Goal: Download file/media: Obtain a digital file from the website

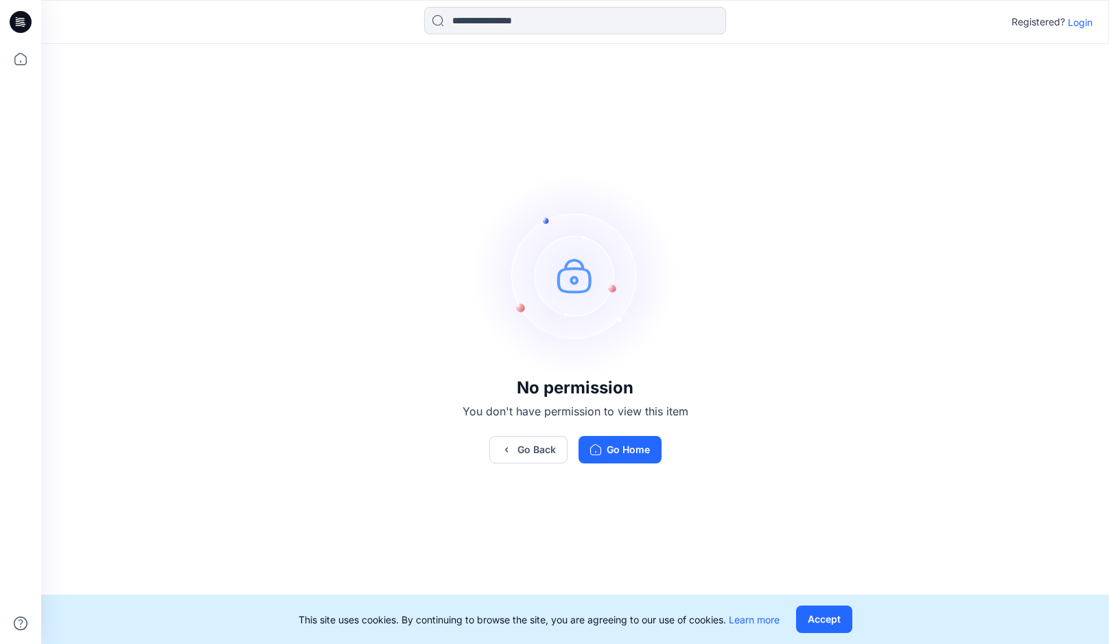
click at [1085, 40] on div "Registered? Login" at bounding box center [575, 22] width 1068 height 44
click at [1085, 17] on p "Login" at bounding box center [1080, 22] width 25 height 14
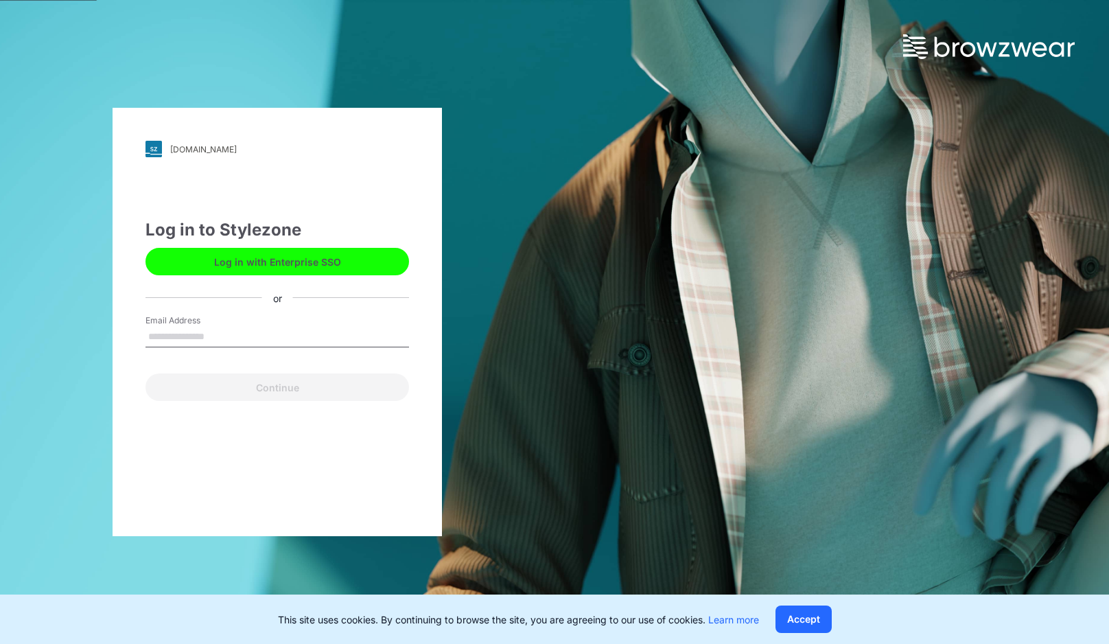
click at [339, 258] on button "Log in with Enterprise SSO" at bounding box center [276, 261] width 263 height 27
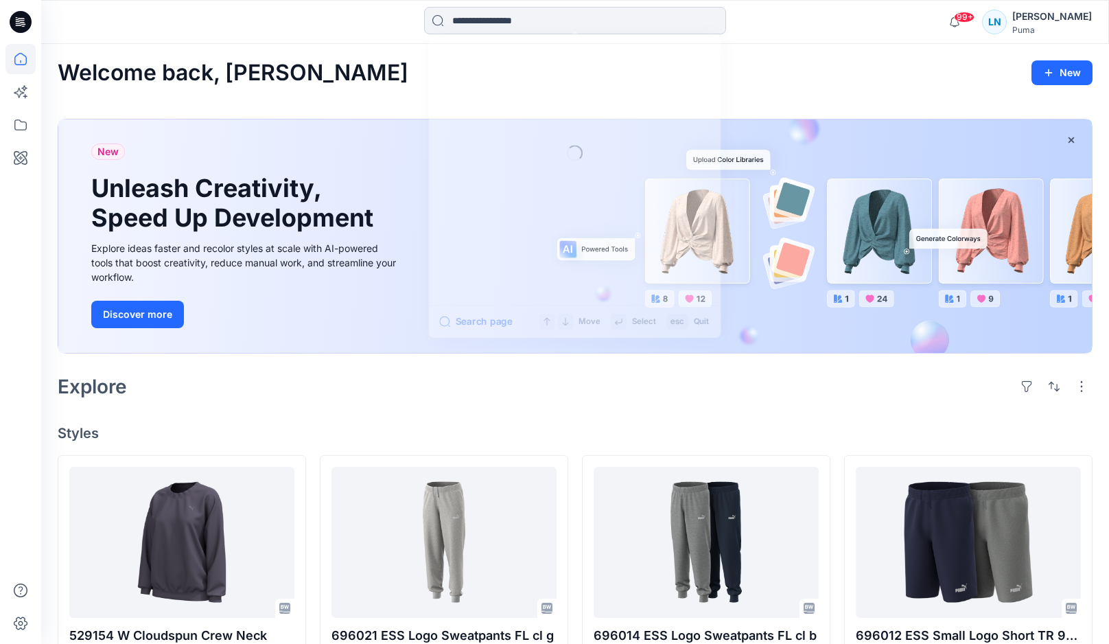
click at [489, 32] on input at bounding box center [575, 20] width 302 height 27
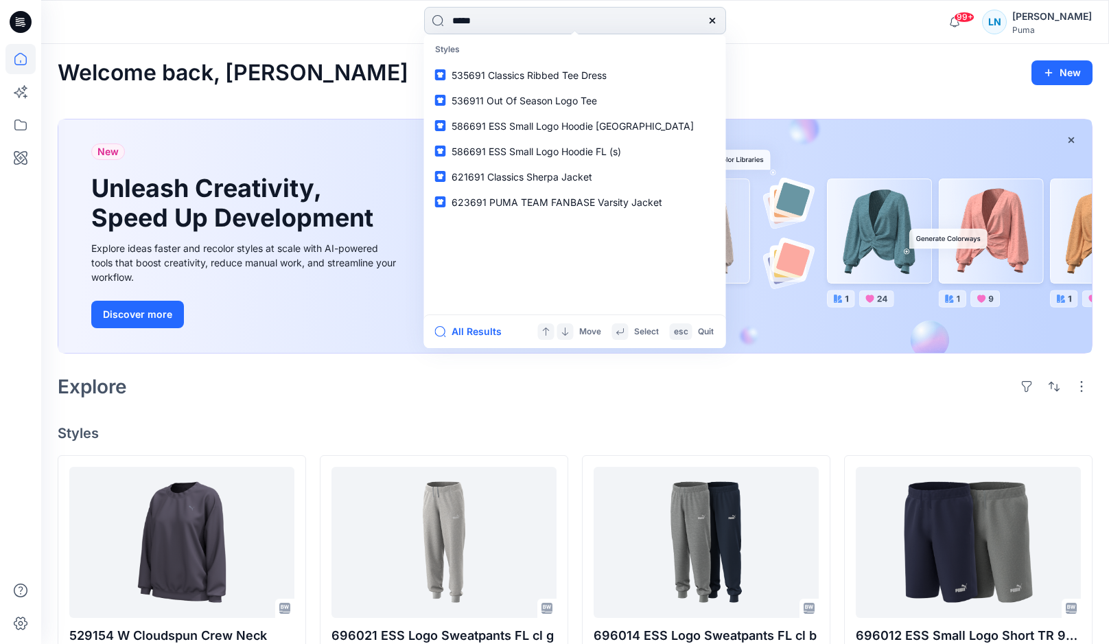
type input "******"
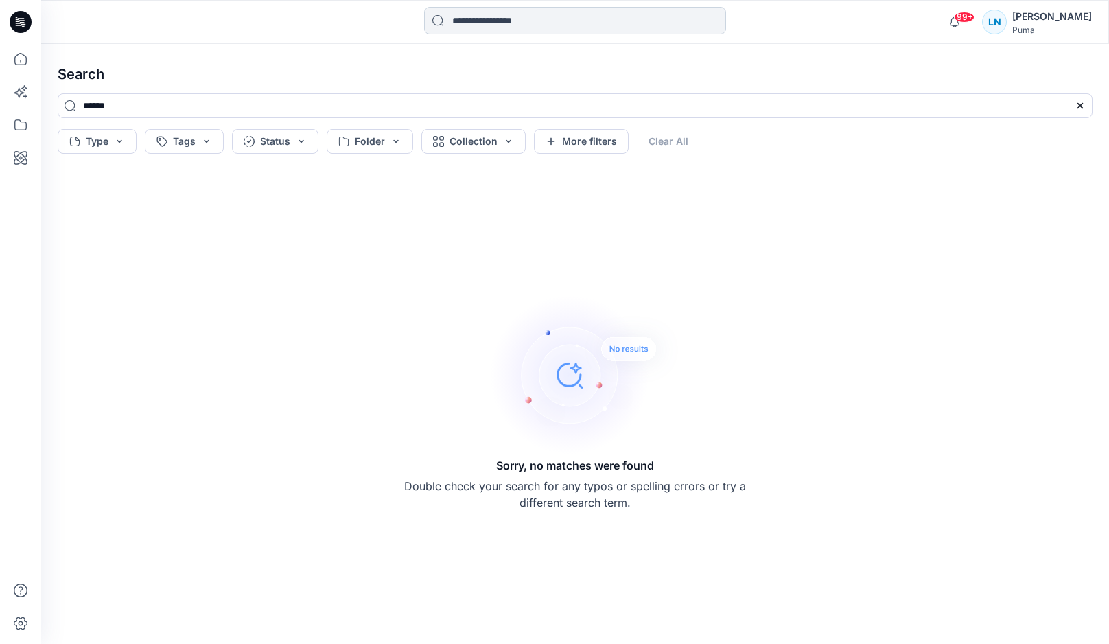
click at [504, 27] on input at bounding box center [575, 20] width 302 height 27
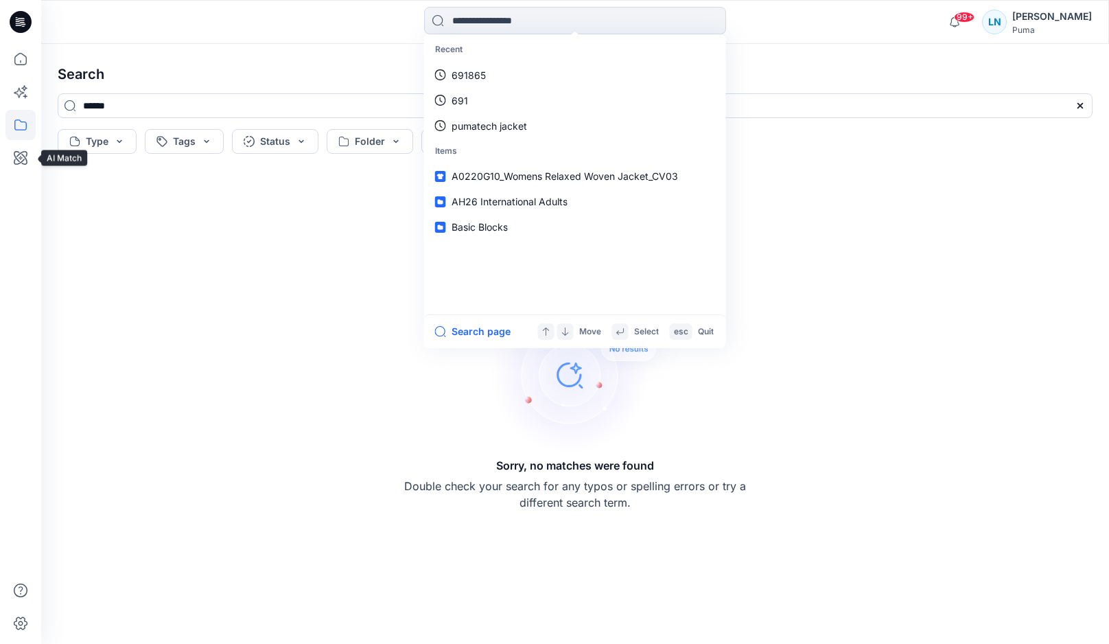
click at [23, 120] on icon at bounding box center [20, 125] width 30 height 30
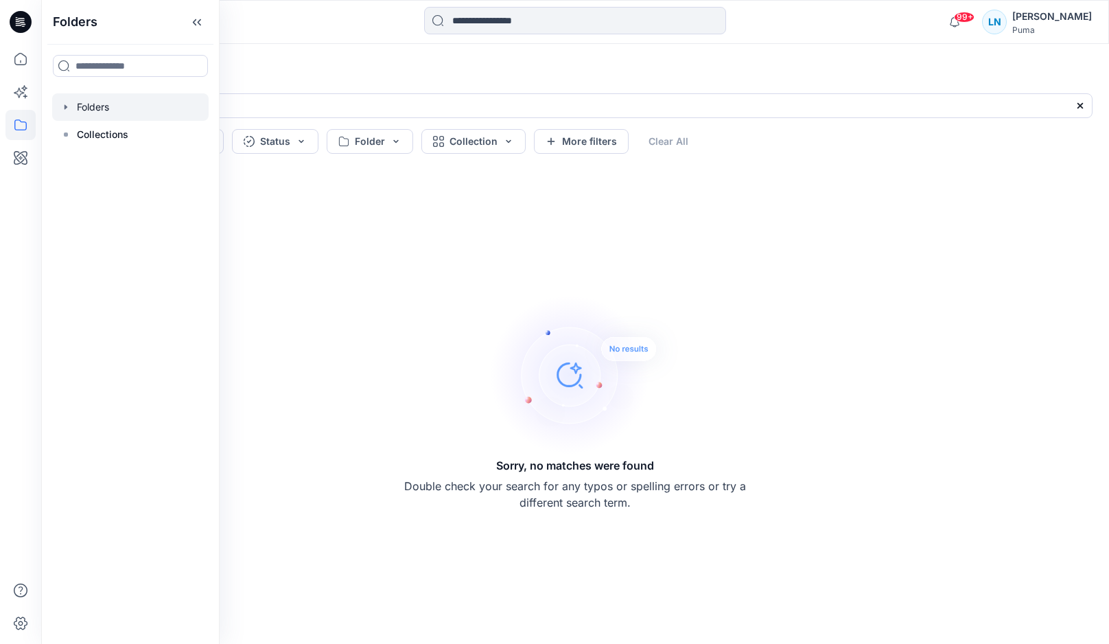
click at [78, 115] on div at bounding box center [130, 106] width 156 height 27
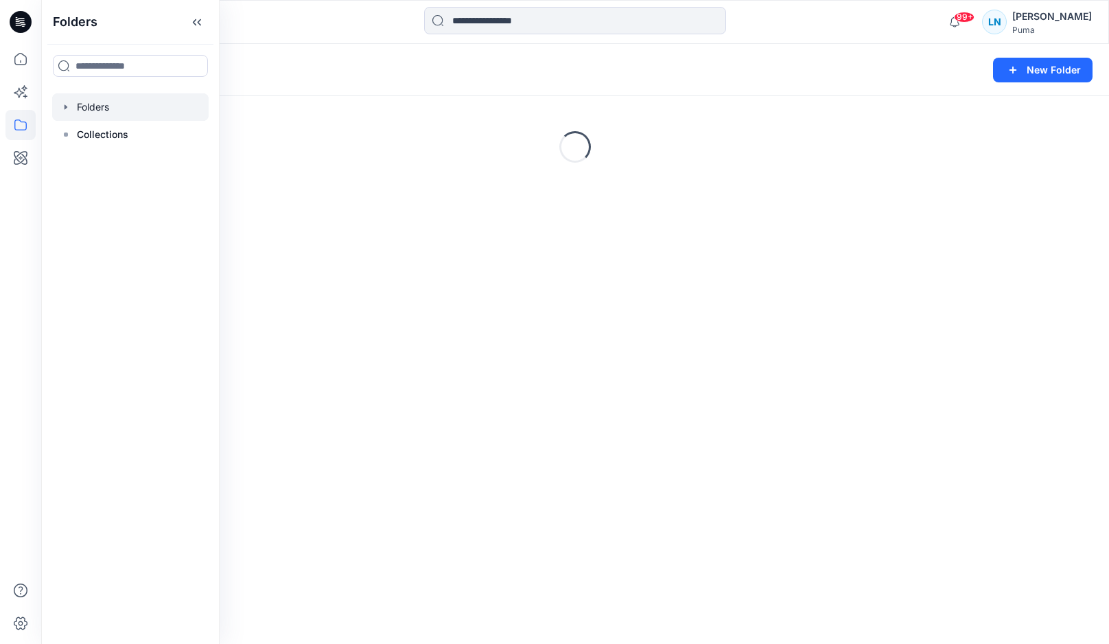
click at [69, 109] on icon "button" at bounding box center [65, 107] width 11 height 11
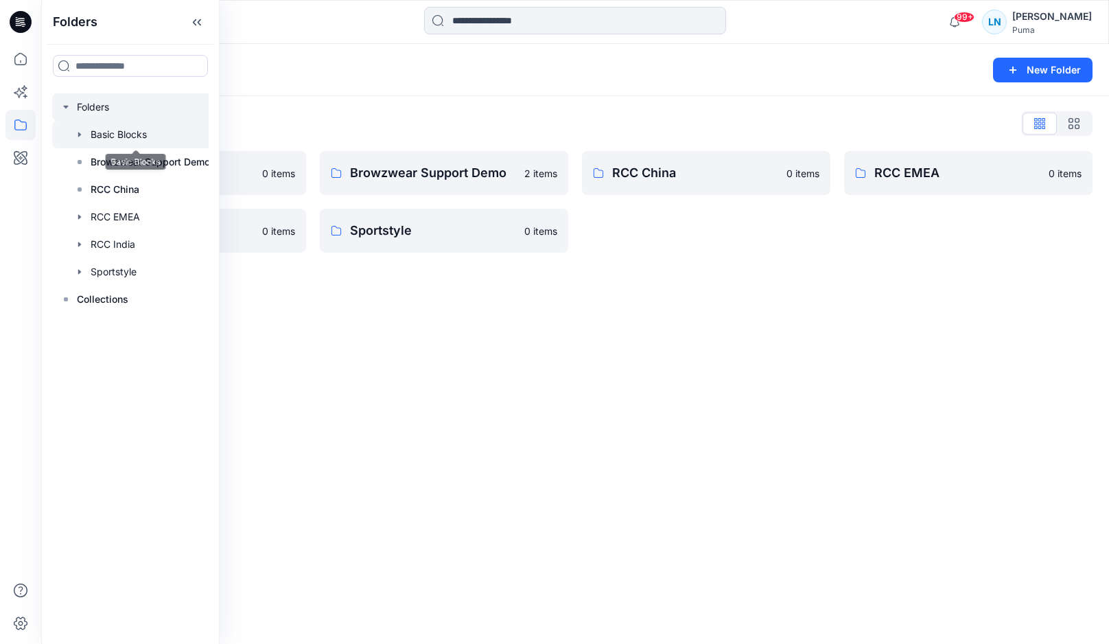
click at [83, 141] on div at bounding box center [135, 134] width 166 height 27
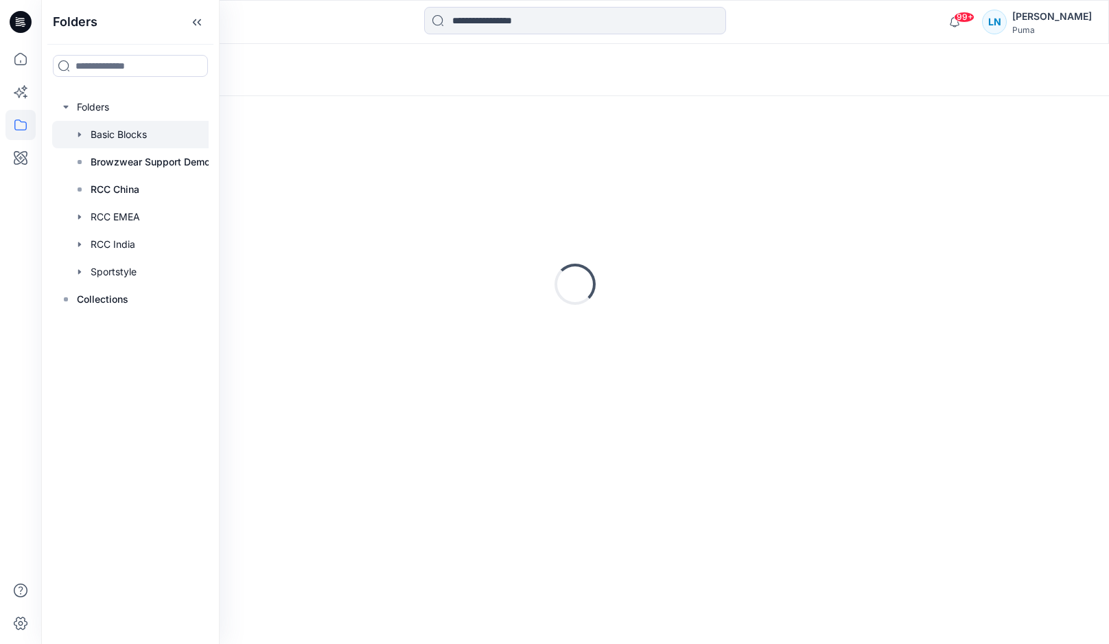
click at [81, 136] on icon "button" at bounding box center [79, 134] width 11 height 11
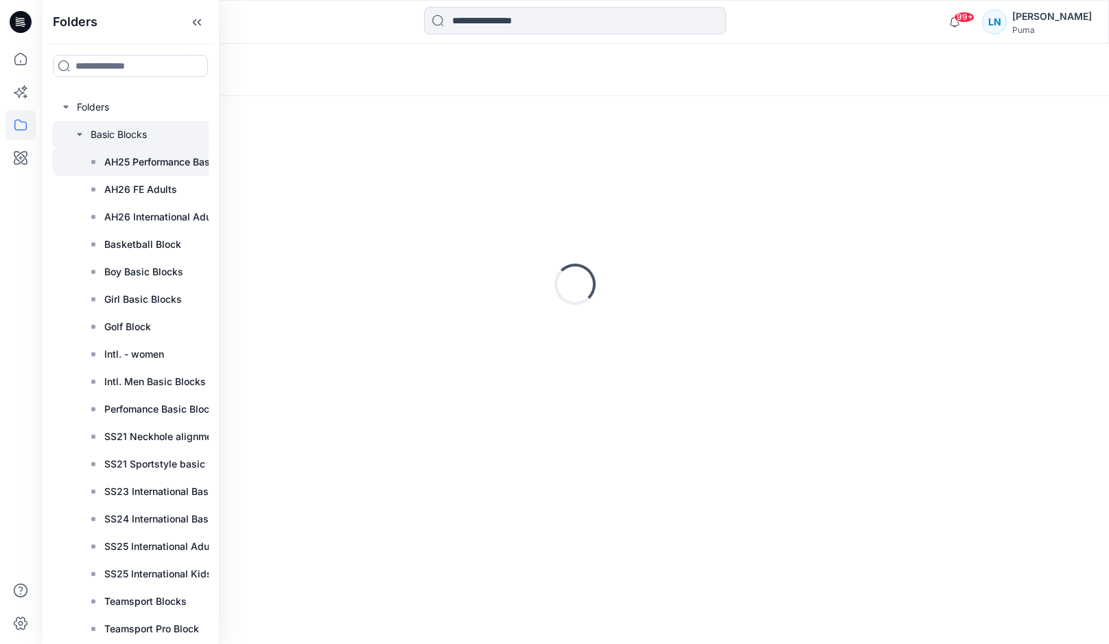
click at [139, 169] on p "AH25 Performance Basic Block" at bounding box center [175, 162] width 142 height 16
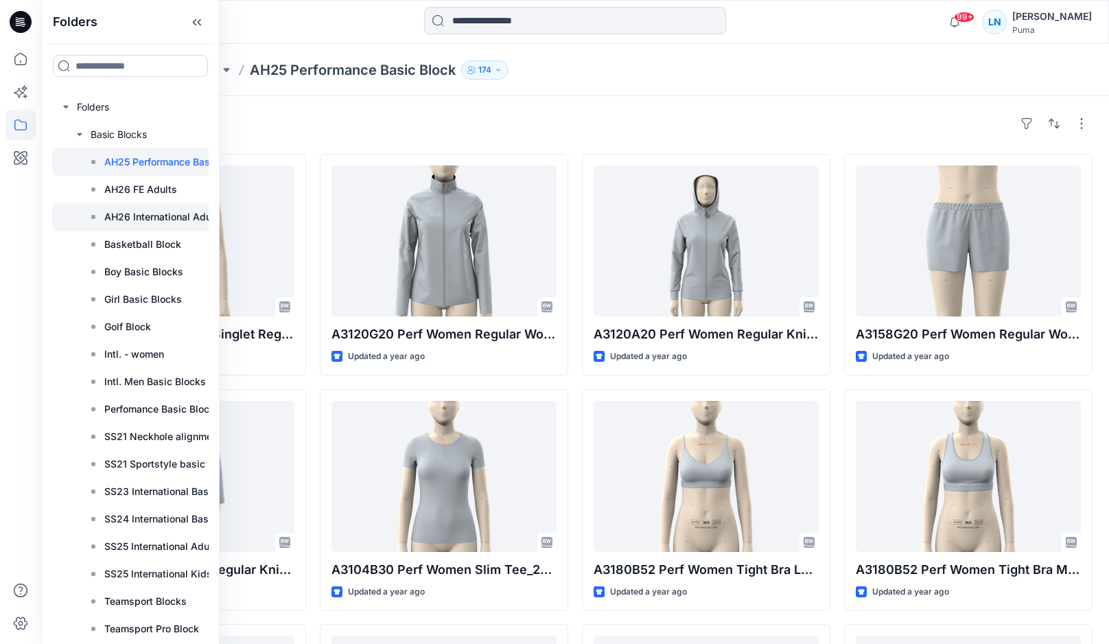
click at [145, 222] on p "AH26 International Adults" at bounding box center [163, 217] width 119 height 16
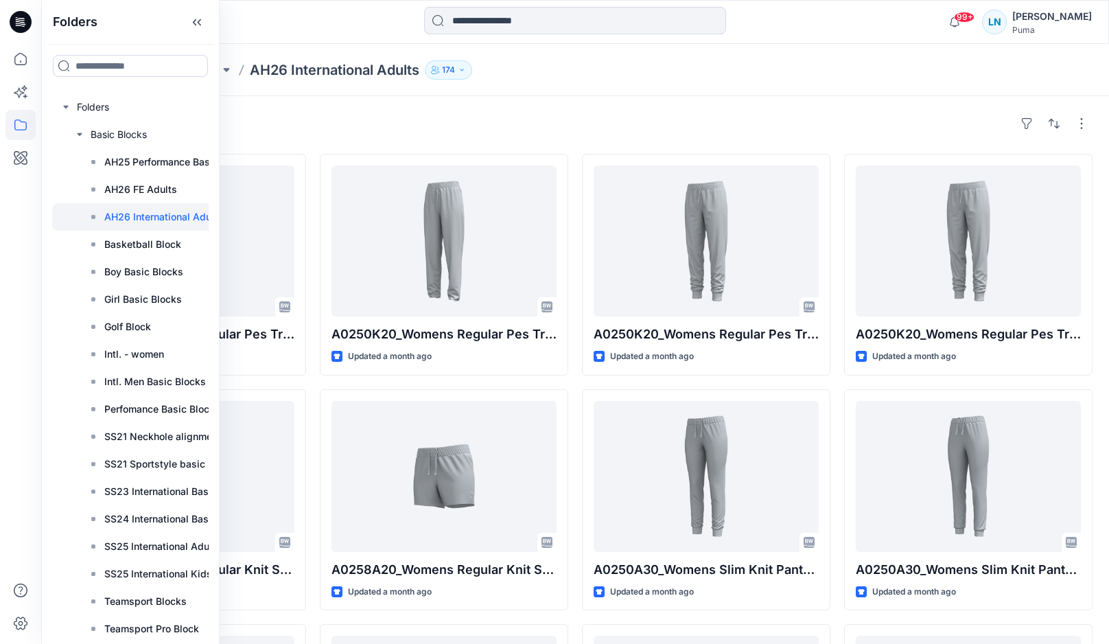
click at [532, 105] on div "Styles A0250K20_Womens Regular Pes Tricot Knit Pants_High Rise_Closed cuff_CV01…" at bounding box center [575, 503] width 1068 height 815
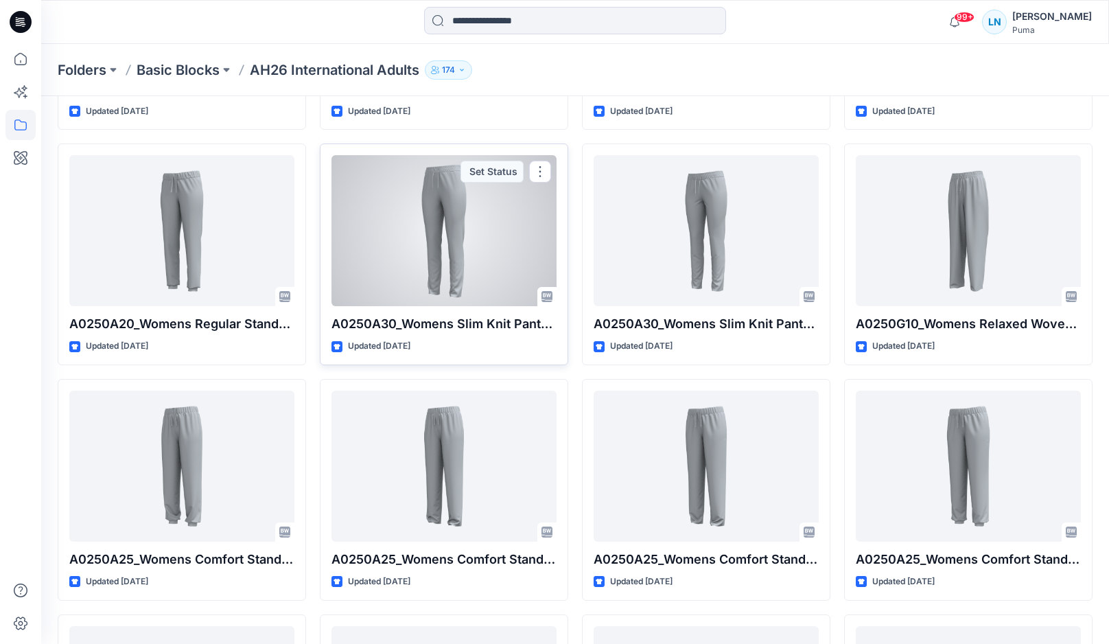
scroll to position [2350, 0]
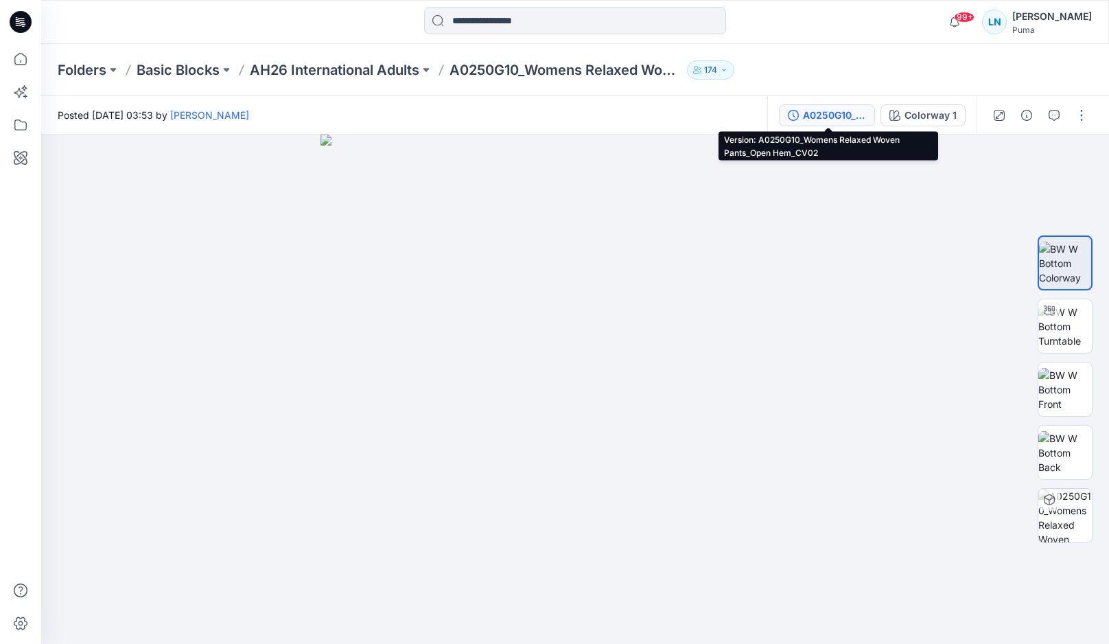
click at [854, 121] on div "A0250G10_Womens Relaxed Woven Pants_Open Hem_CV02" at bounding box center [834, 115] width 63 height 15
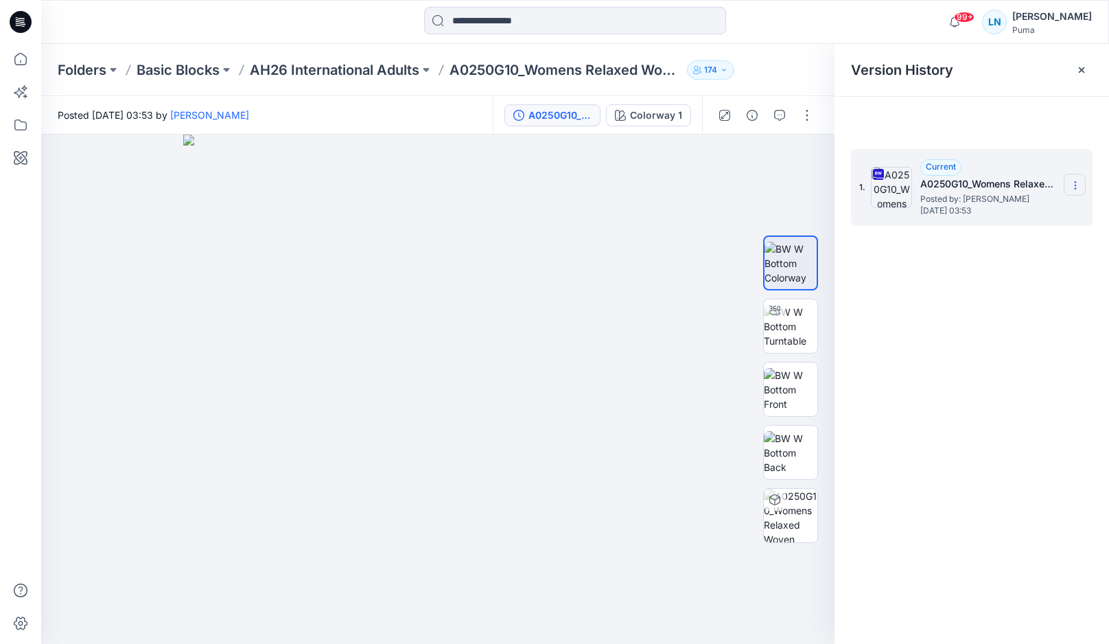
click at [1072, 183] on icon at bounding box center [1075, 185] width 11 height 11
click at [1037, 204] on span "Download Source BW File" at bounding box center [1005, 212] width 115 height 16
click at [540, 15] on input at bounding box center [575, 20] width 302 height 27
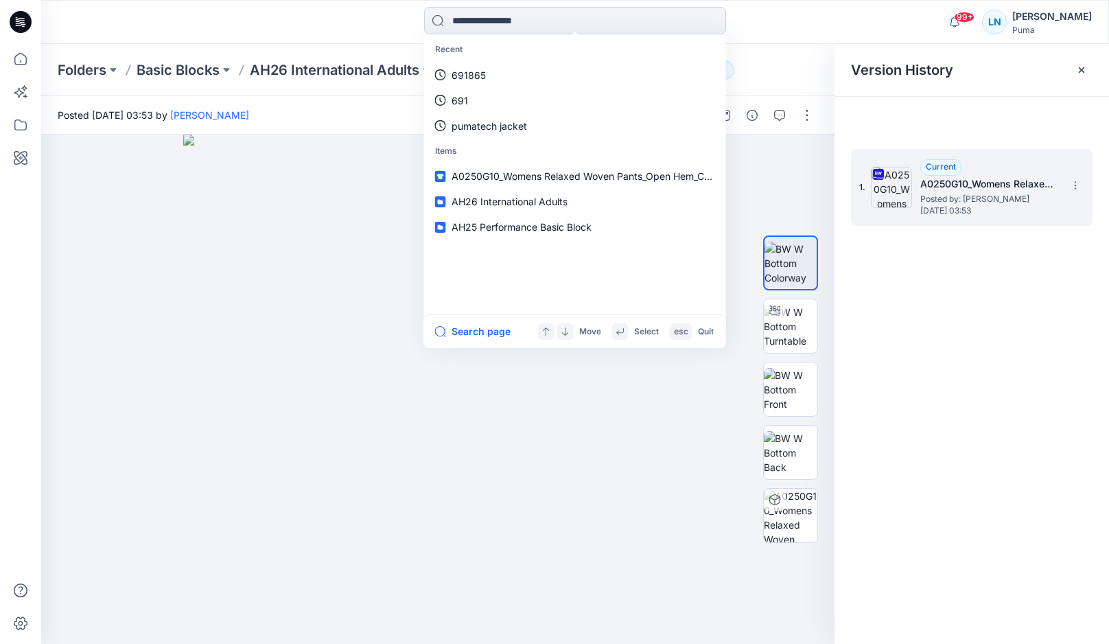
click at [540, 15] on input at bounding box center [575, 20] width 302 height 27
click at [796, 23] on div "Recent 691865 691 pumatech jacket Items A0250G10_Womens Relaxed Woven Pants_Ope…" at bounding box center [575, 22] width 534 height 30
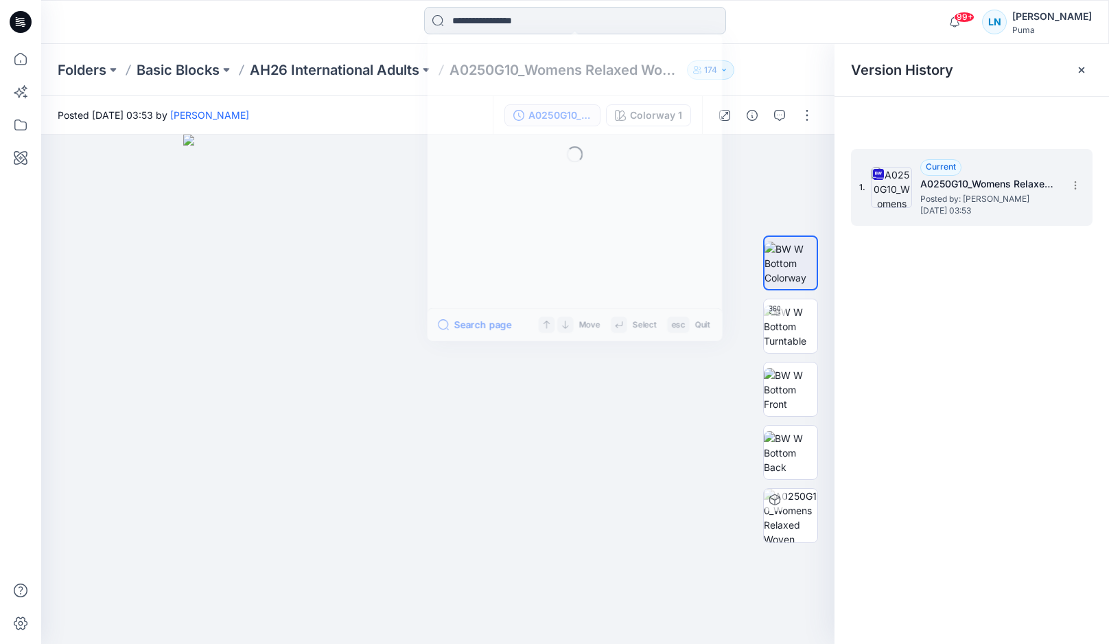
click at [493, 23] on input at bounding box center [575, 20] width 302 height 27
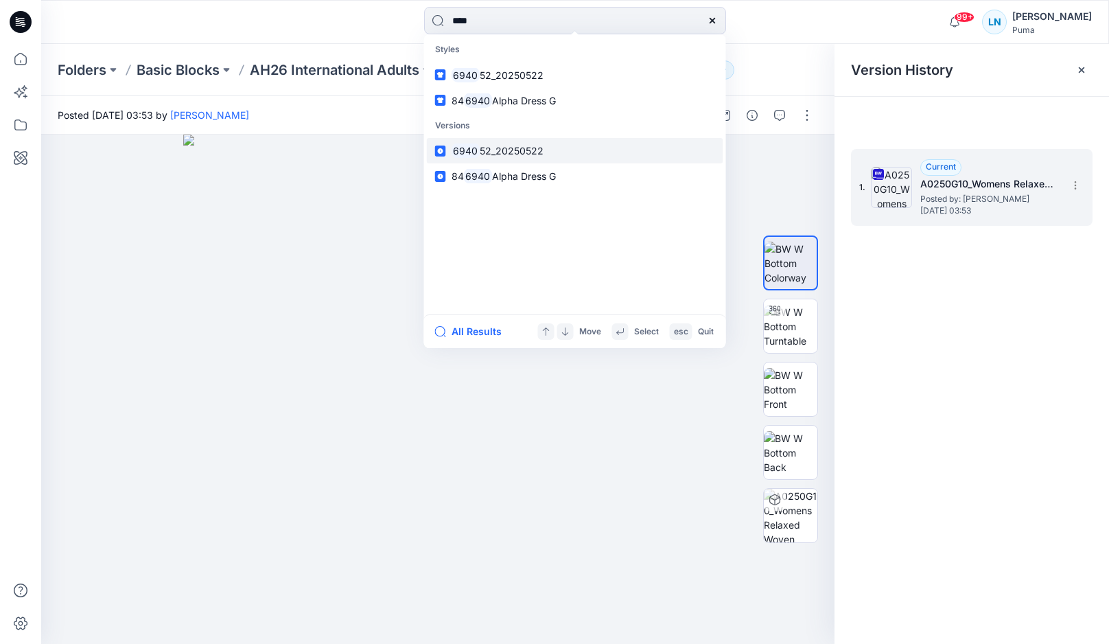
type input "****"
click at [530, 152] on span "52_20250522" at bounding box center [512, 151] width 64 height 12
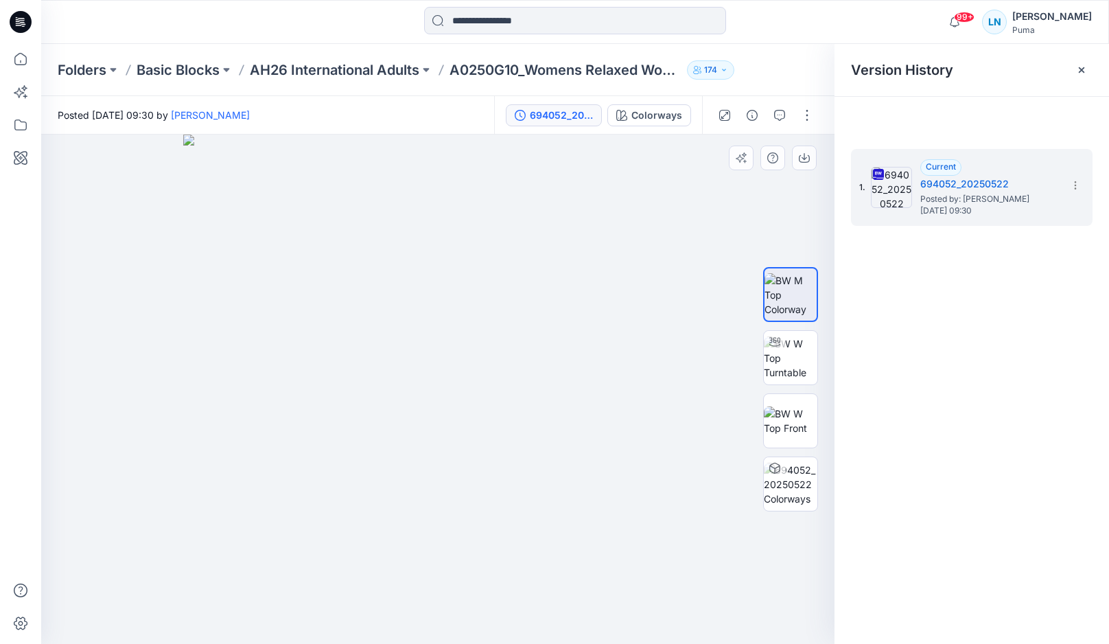
click at [293, 429] on img at bounding box center [437, 388] width 509 height 509
click at [1079, 181] on icon at bounding box center [1075, 185] width 11 height 11
click at [1044, 220] on span "Download Source BW File" at bounding box center [1005, 212] width 115 height 16
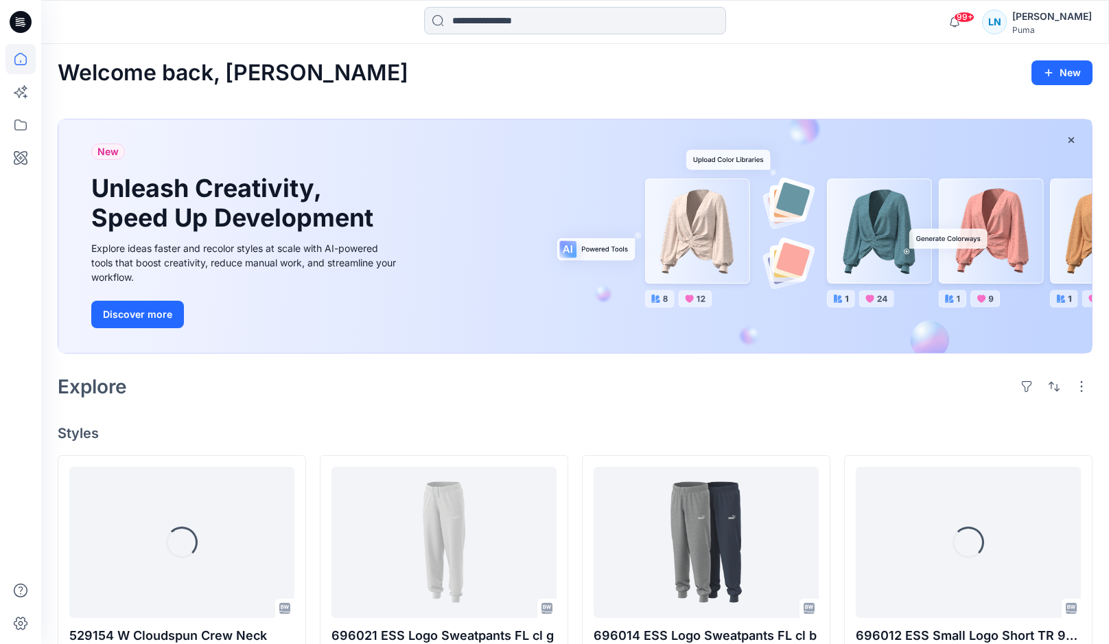
click at [467, 22] on input at bounding box center [575, 20] width 302 height 27
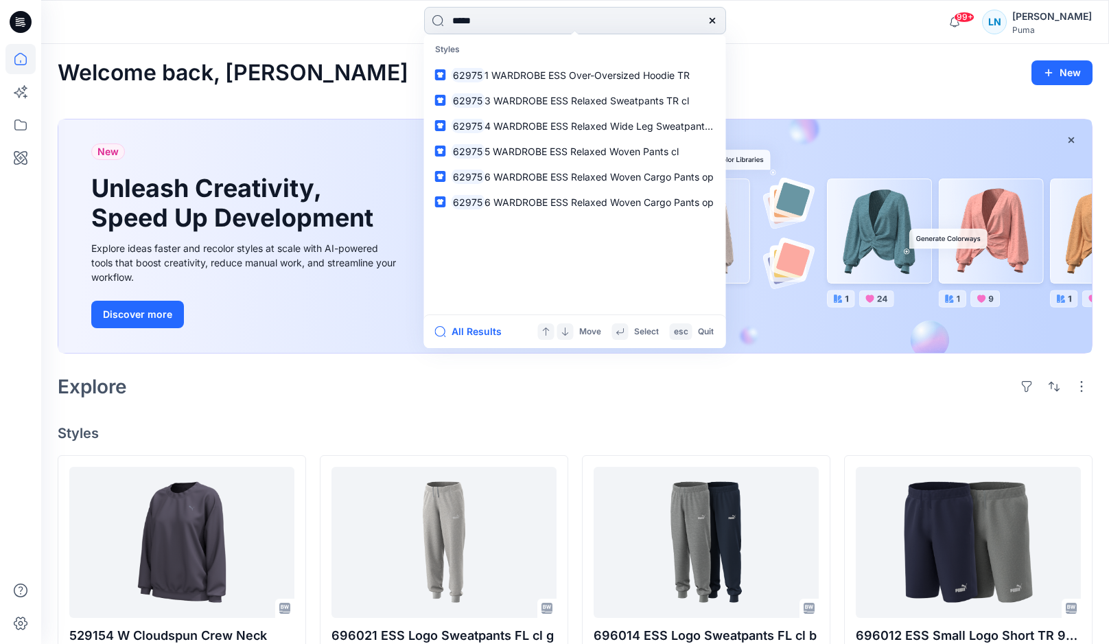
type input "******"
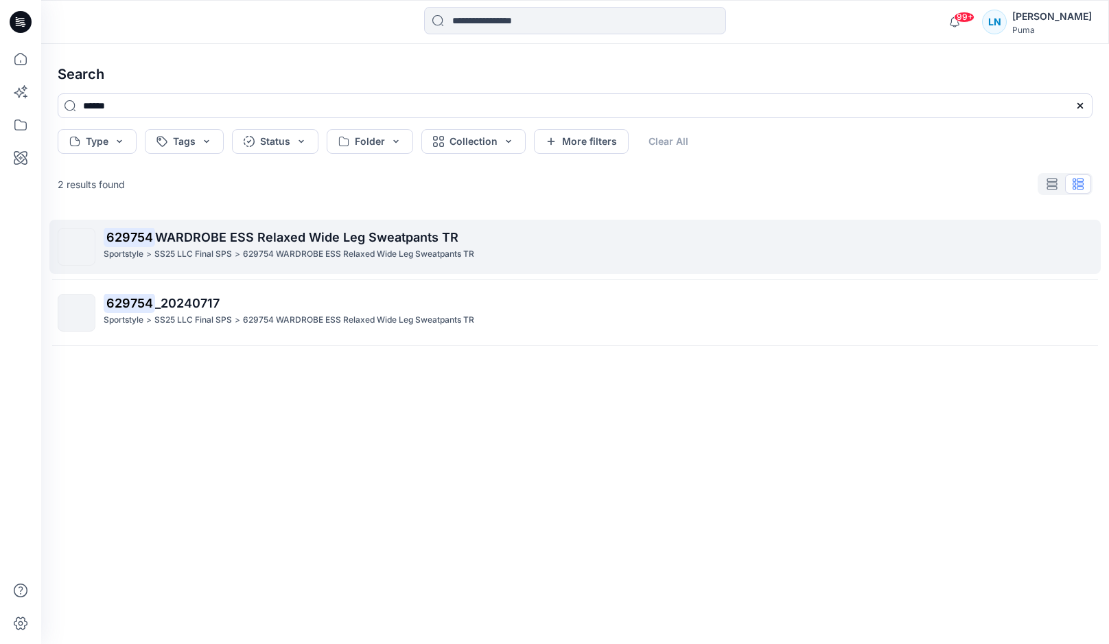
click at [185, 237] on span "WARDROBE ESS Relaxed Wide Leg Sweatpants TR" at bounding box center [306, 237] width 303 height 14
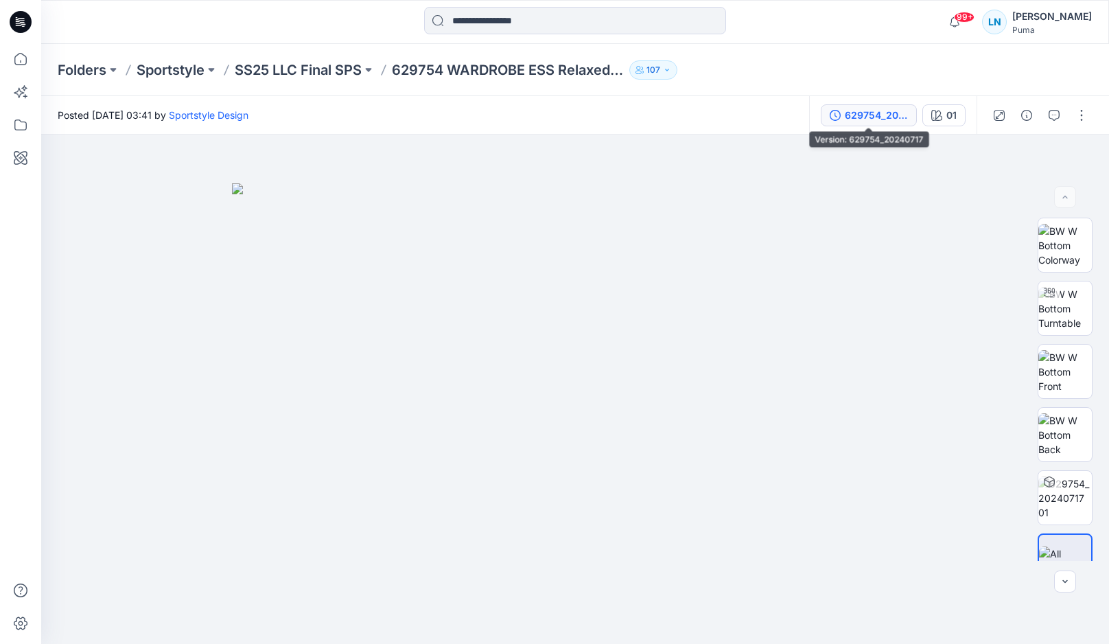
click at [871, 120] on div "629754_20240717" at bounding box center [876, 115] width 63 height 15
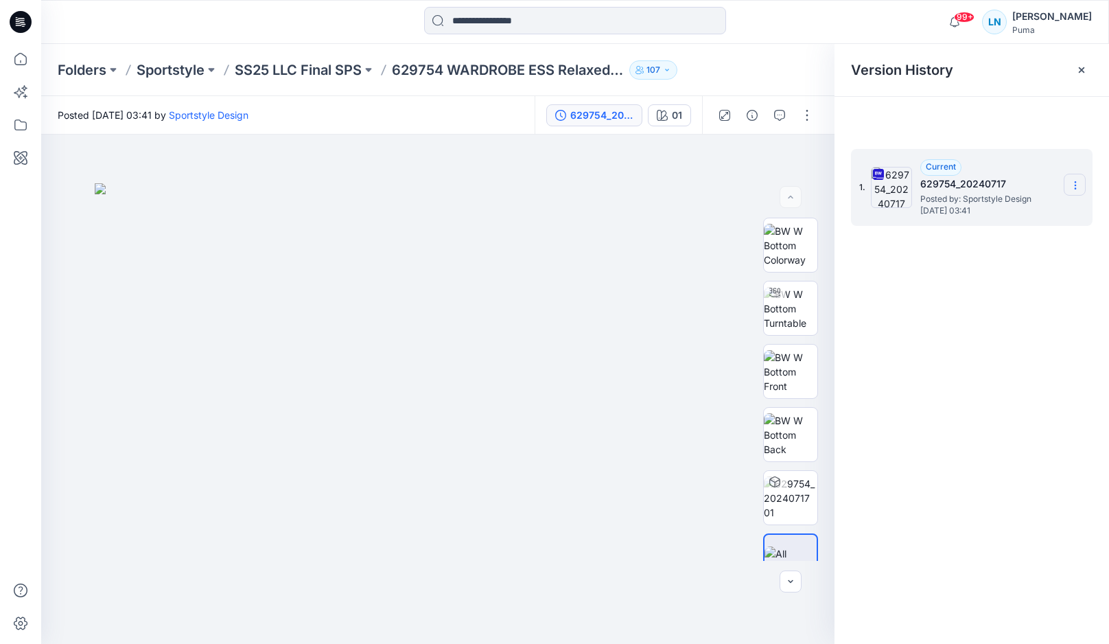
click at [1074, 187] on icon at bounding box center [1075, 185] width 11 height 11
click at [1046, 219] on span "Download Source BW File" at bounding box center [1005, 212] width 115 height 16
click at [446, 32] on input at bounding box center [575, 20] width 302 height 27
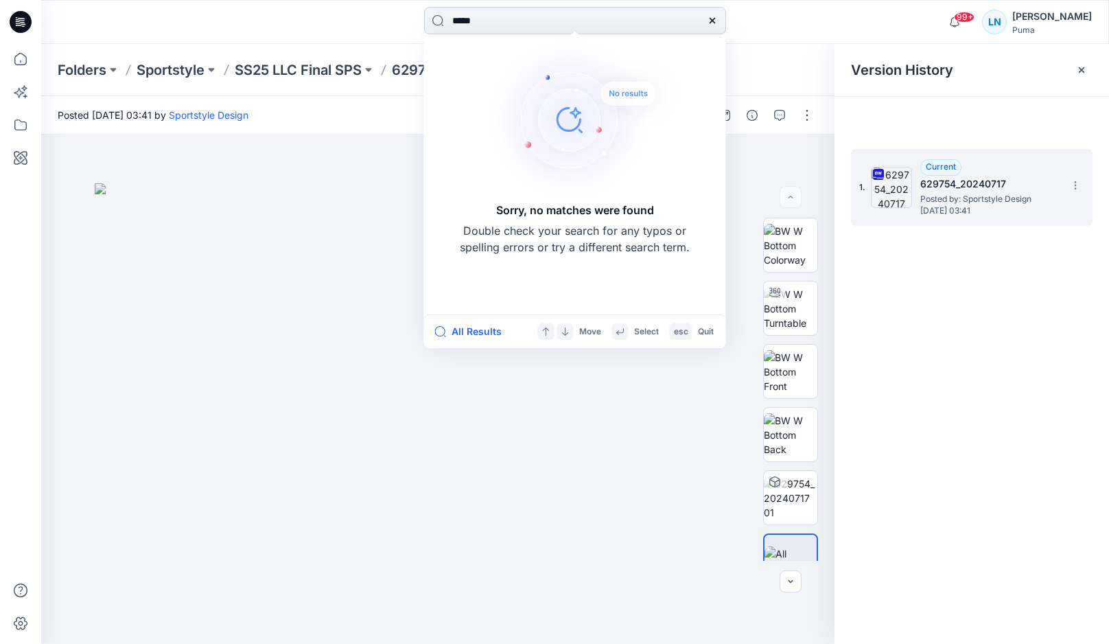
type input "******"
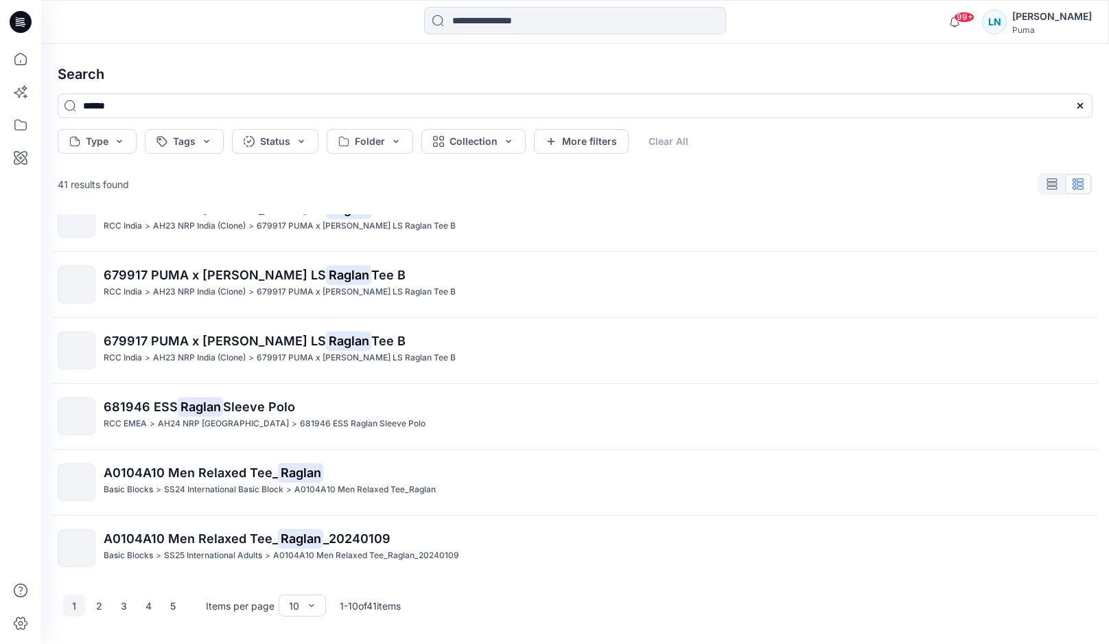
scroll to position [295, 0]
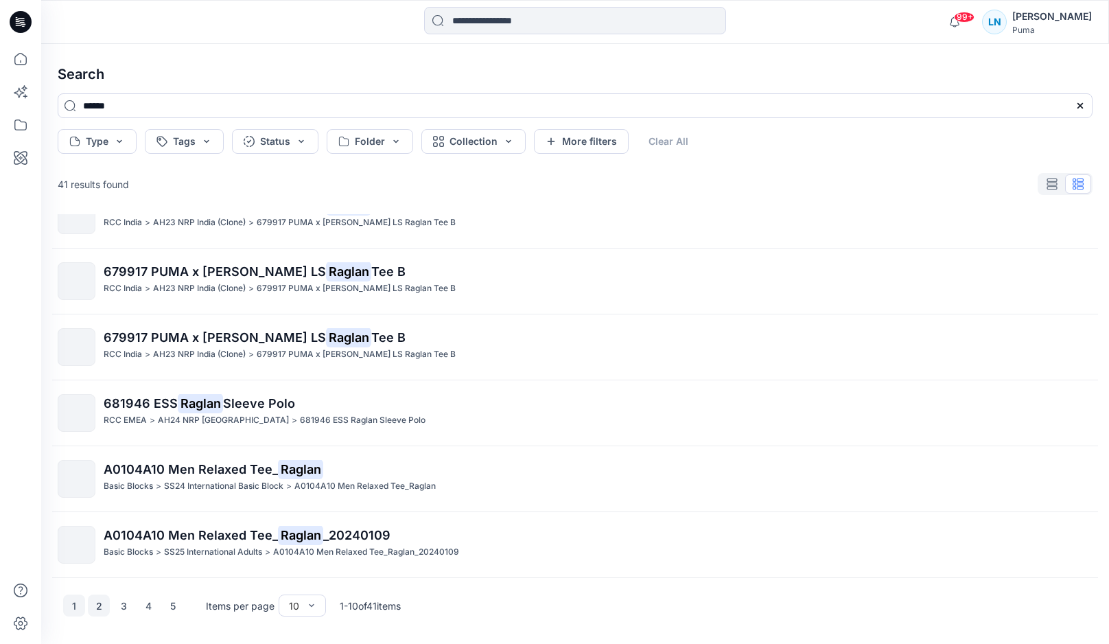
click at [89, 603] on button "2" at bounding box center [99, 605] width 22 height 22
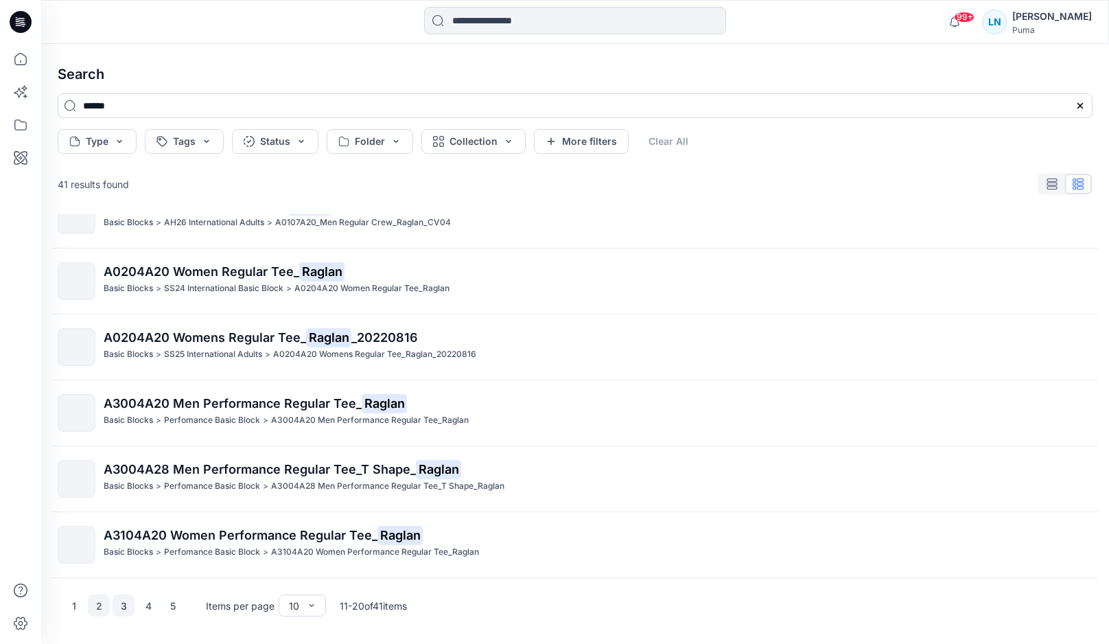
click at [134, 604] on button "3" at bounding box center [124, 605] width 22 height 22
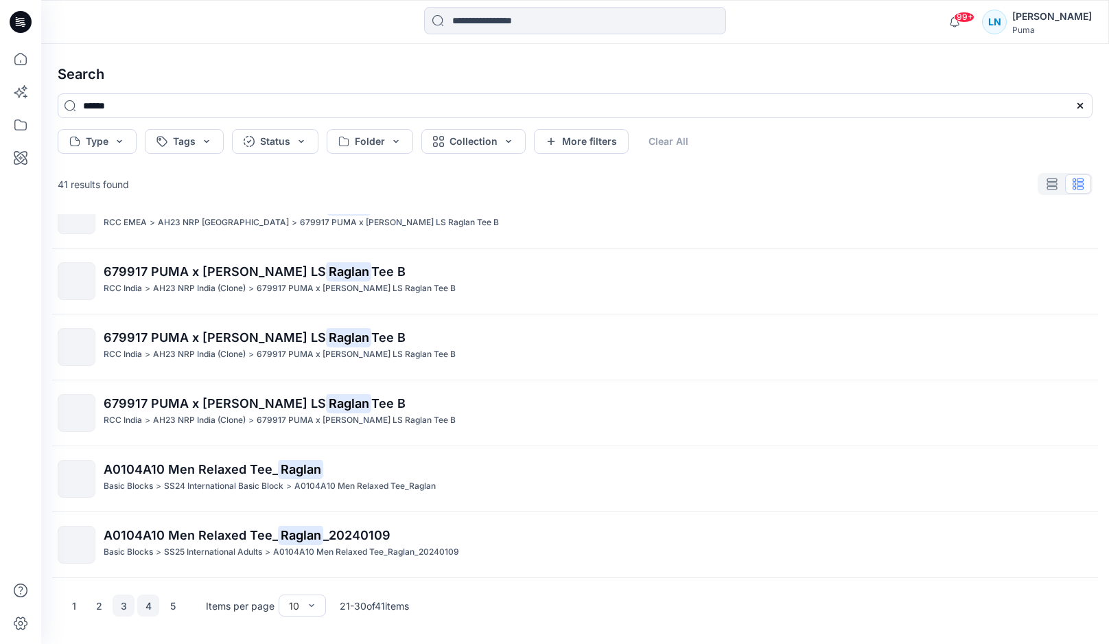
click at [156, 611] on button "4" at bounding box center [148, 605] width 22 height 22
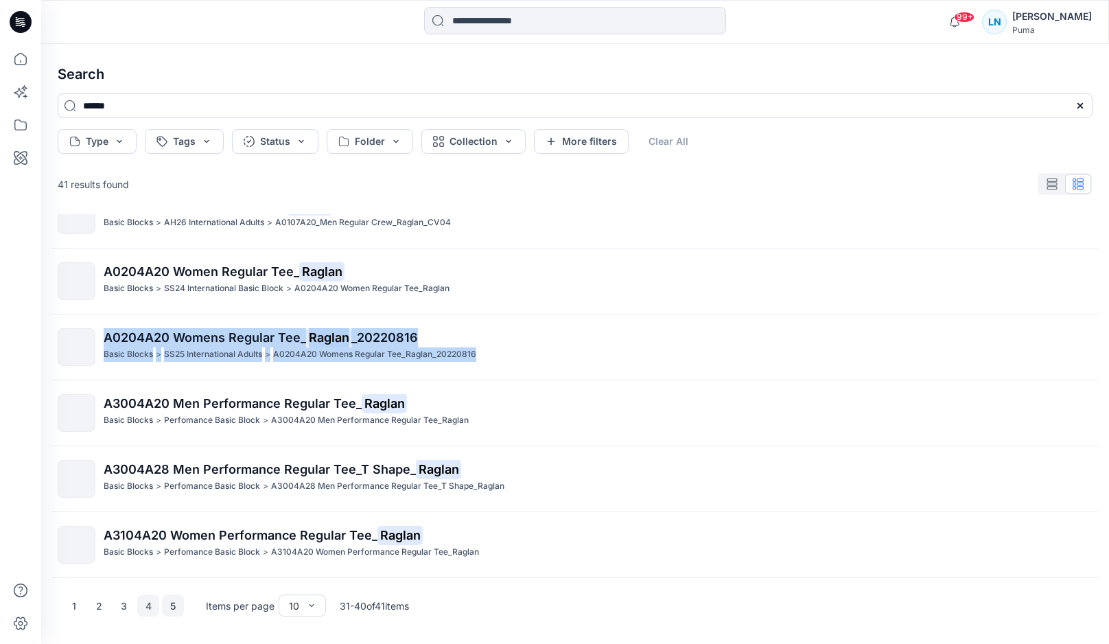
click at [167, 608] on button "5" at bounding box center [173, 605] width 22 height 22
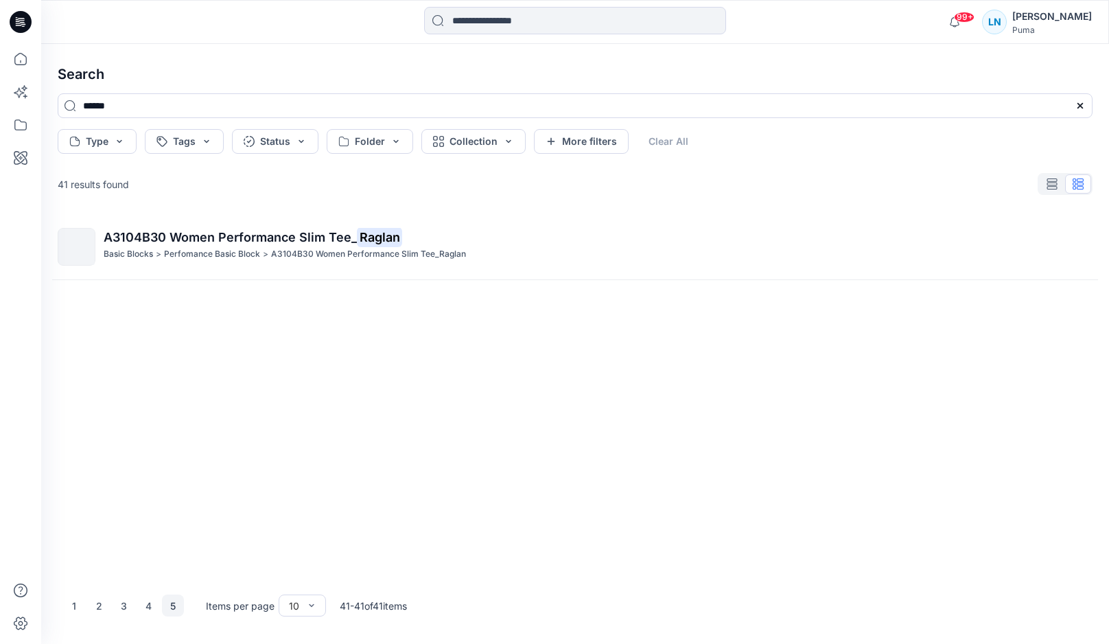
scroll to position [0, 0]
click at [151, 604] on button "4" at bounding box center [148, 605] width 22 height 22
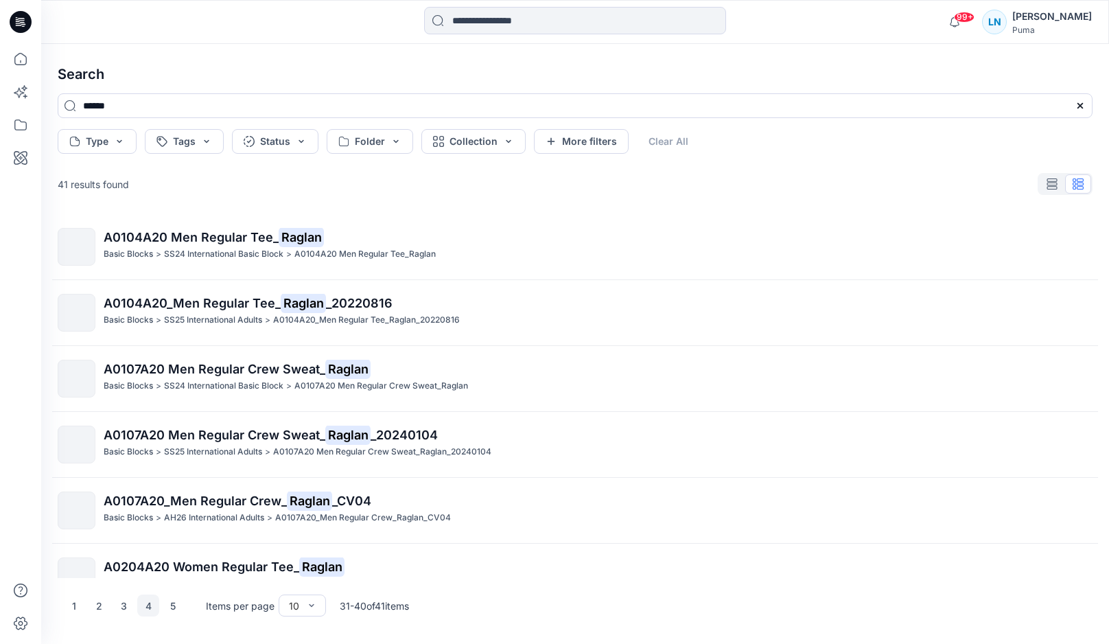
click at [540, 34] on div at bounding box center [575, 22] width 302 height 30
click at [541, 28] on input at bounding box center [575, 20] width 302 height 27
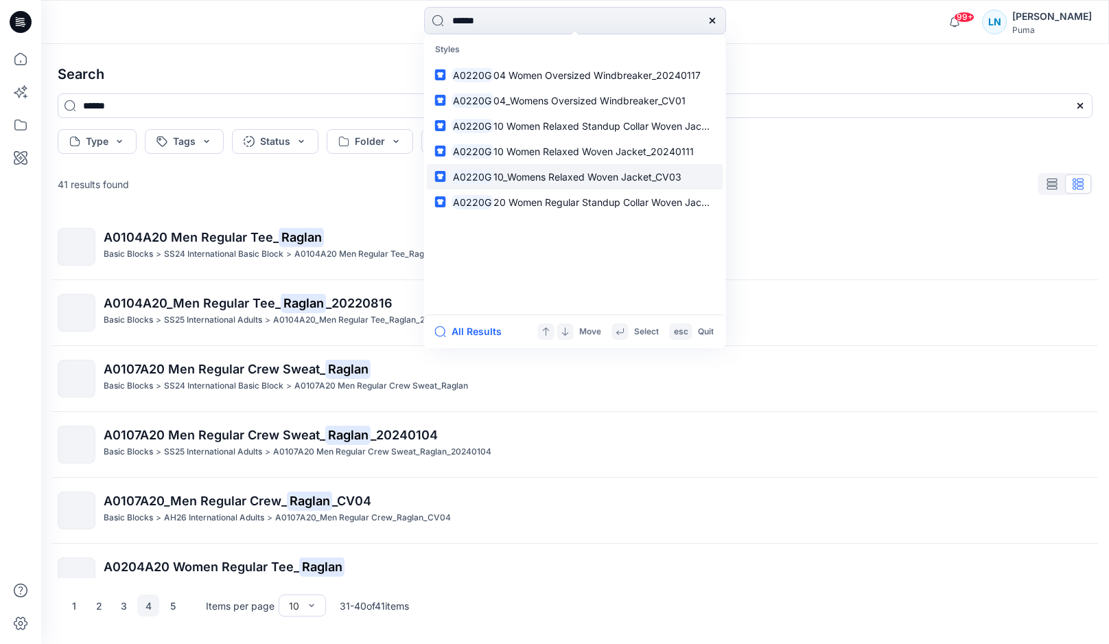
type input "******"
click at [545, 171] on span "10_Womens Relaxed Woven Jacket_CV03" at bounding box center [587, 177] width 188 height 12
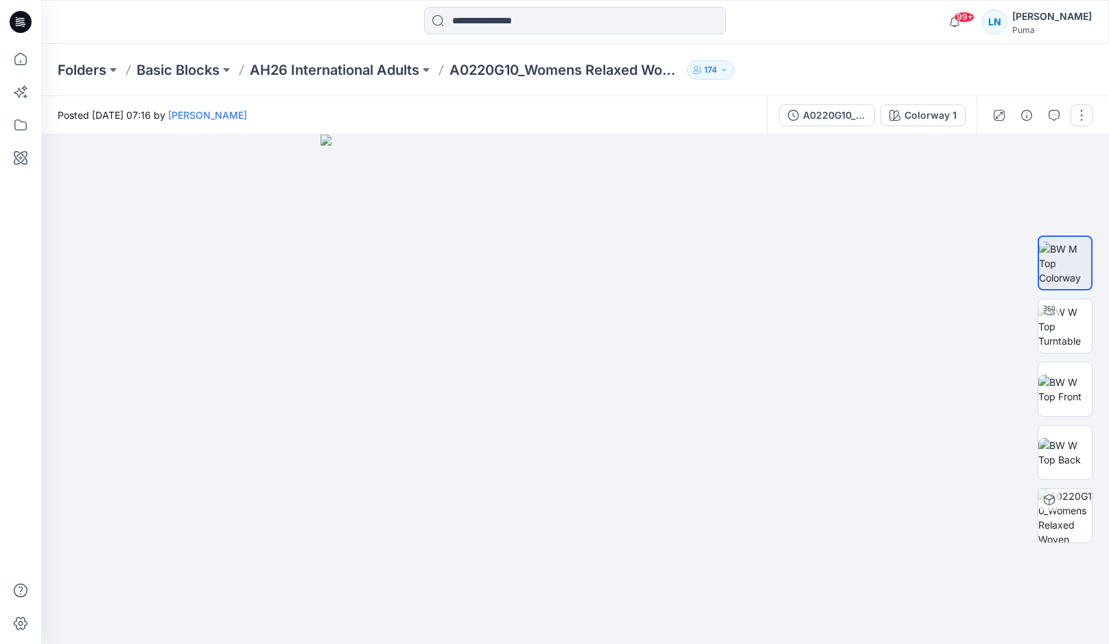
click at [1077, 114] on button "button" at bounding box center [1081, 115] width 22 height 22
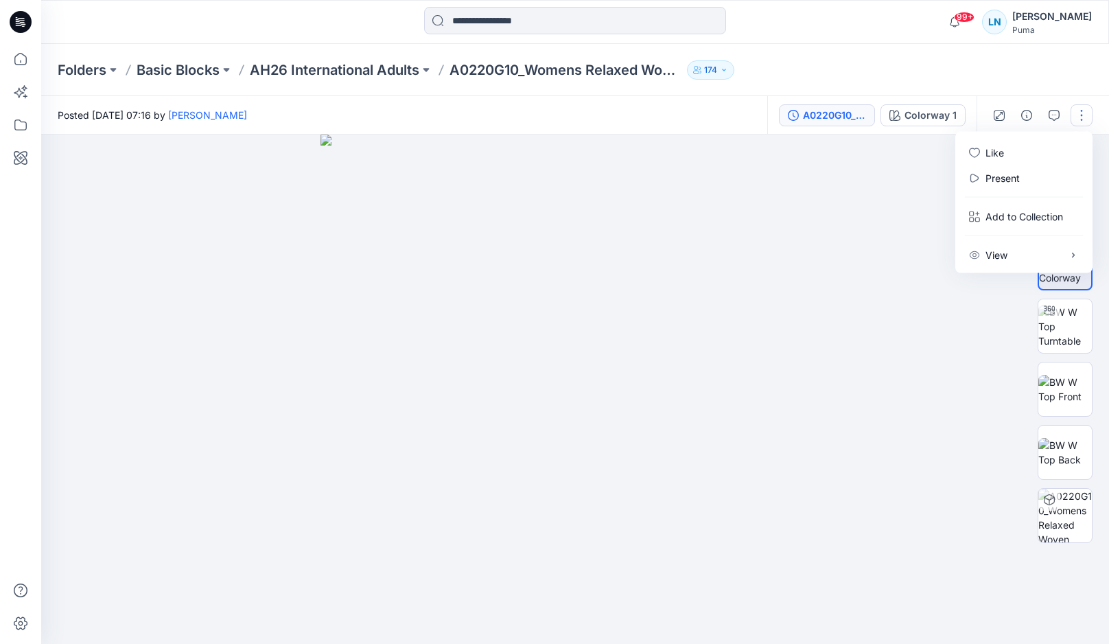
click at [858, 106] on button "A0220G10_Womens Relaxed Woven Jacket_CV03" at bounding box center [827, 115] width 96 height 22
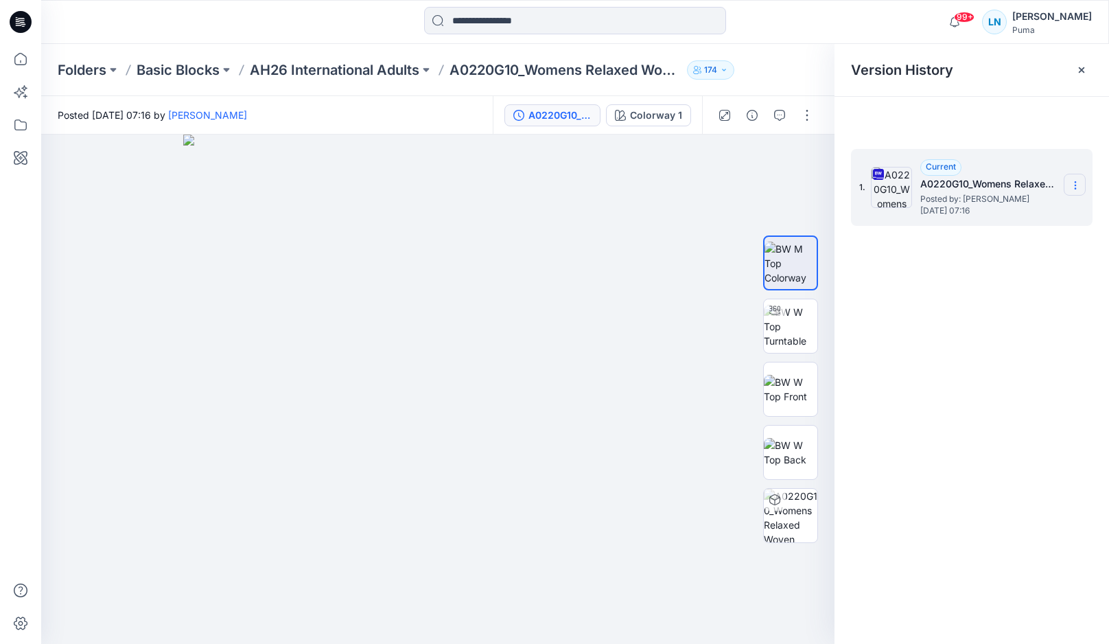
click at [1079, 185] on icon at bounding box center [1075, 185] width 11 height 11
click at [1059, 219] on span "Download Source BW File" at bounding box center [1005, 212] width 115 height 16
click at [438, 20] on input at bounding box center [575, 20] width 302 height 27
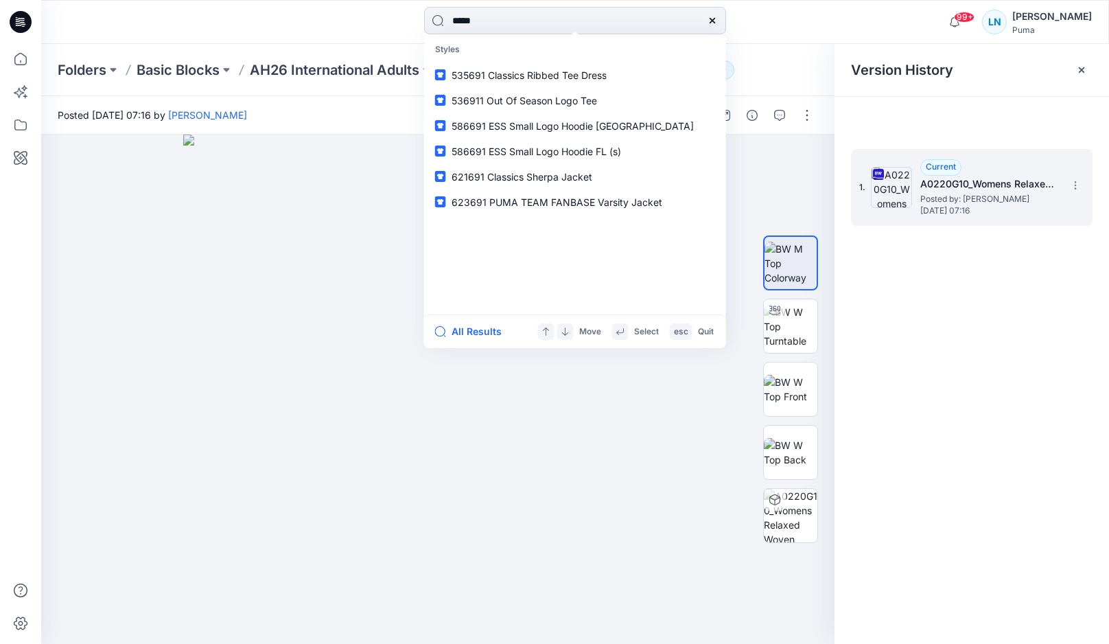
type input "******"
